Goal: Task Accomplishment & Management: Manage account settings

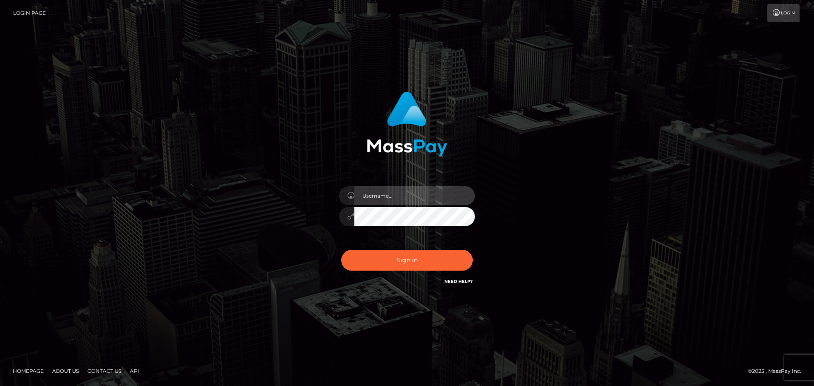
click at [375, 194] on input "text" at bounding box center [414, 195] width 120 height 19
type input "dreaming.momoiro@gmail.com"
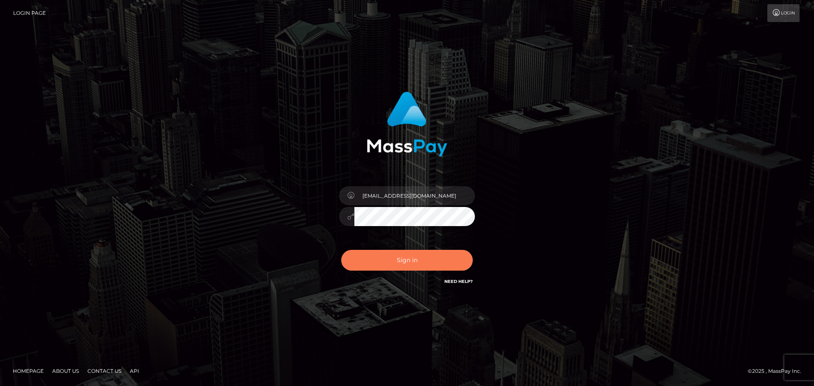
click at [418, 254] on button "Sign in" at bounding box center [407, 260] width 132 height 21
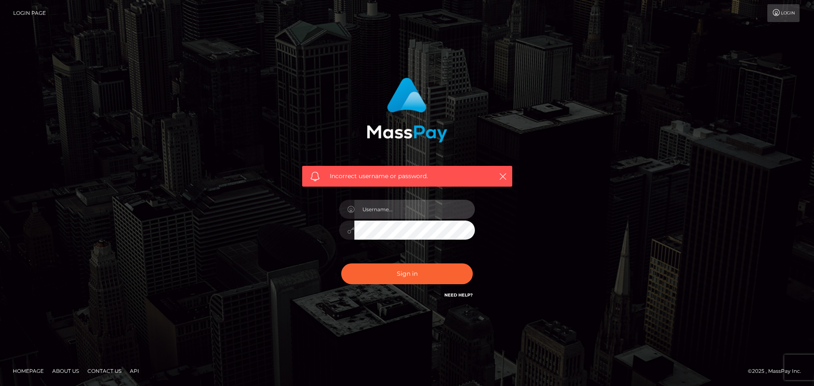
click at [451, 211] on input "text" at bounding box center [414, 209] width 120 height 19
click at [584, 193] on div "Incorrect username or password." at bounding box center [407, 193] width 484 height 244
click at [779, 15] on icon at bounding box center [776, 12] width 9 height 7
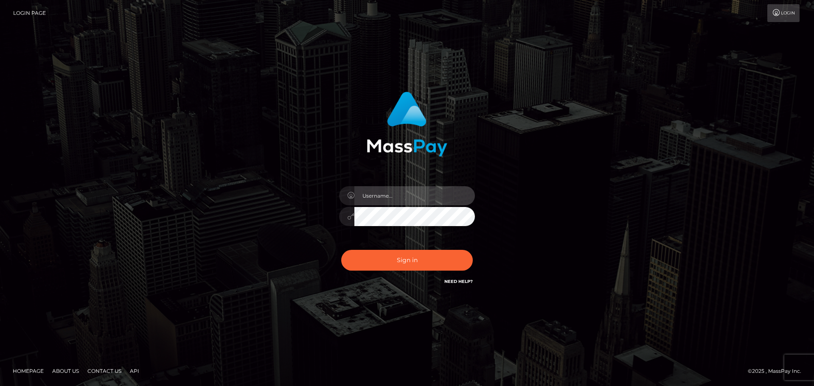
click at [400, 196] on input "text" at bounding box center [414, 195] width 120 height 19
click at [540, 122] on div "Sign in" at bounding box center [407, 193] width 484 height 216
